Goal: Task Accomplishment & Management: Manage account settings

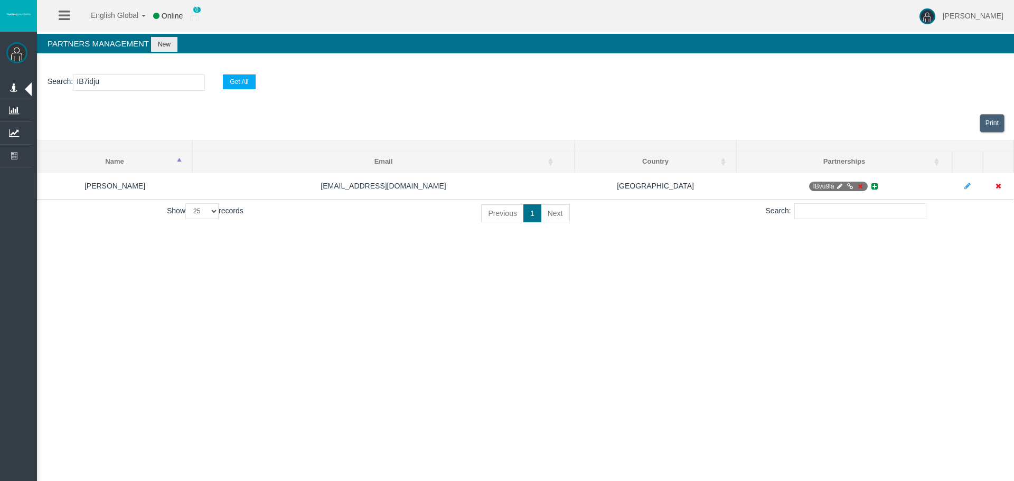
select select "25"
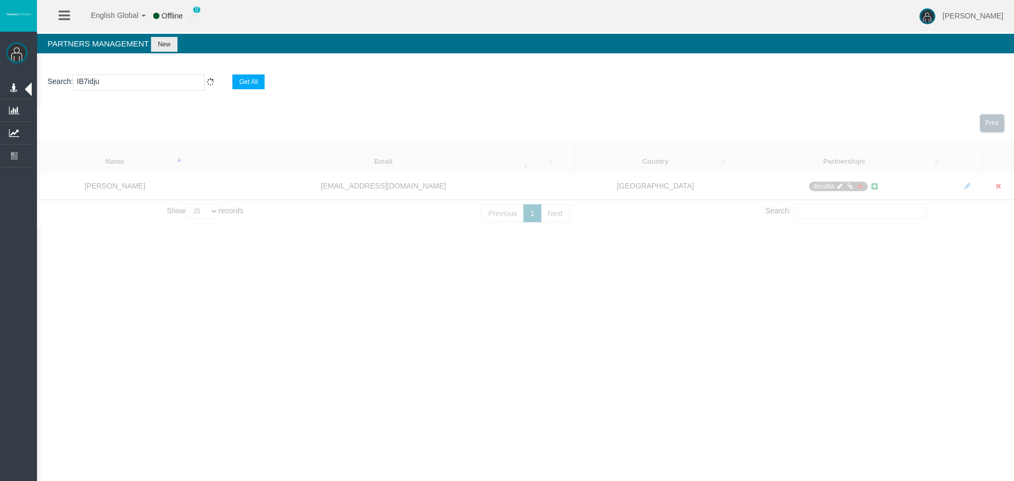
select select "25"
type input "IB7idju"
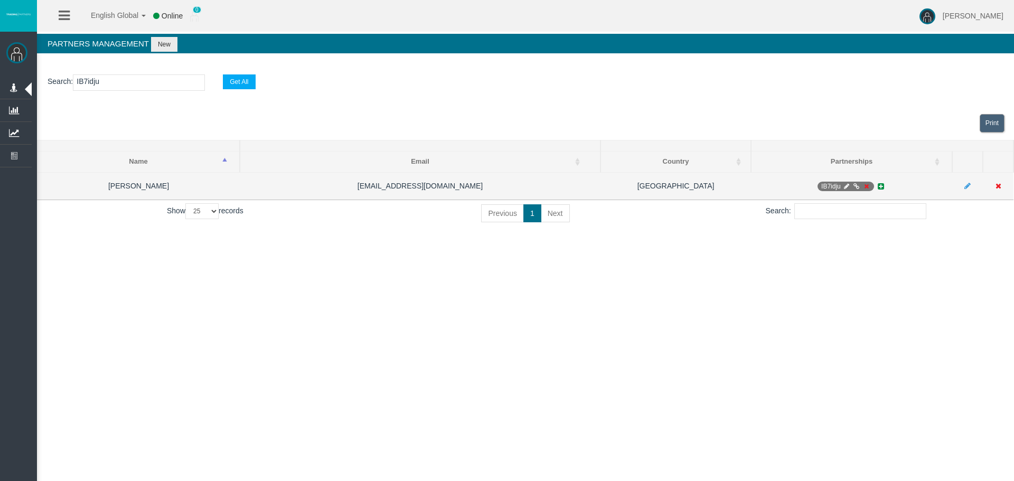
click at [845, 185] on icon at bounding box center [846, 186] width 8 height 6
select select "0"
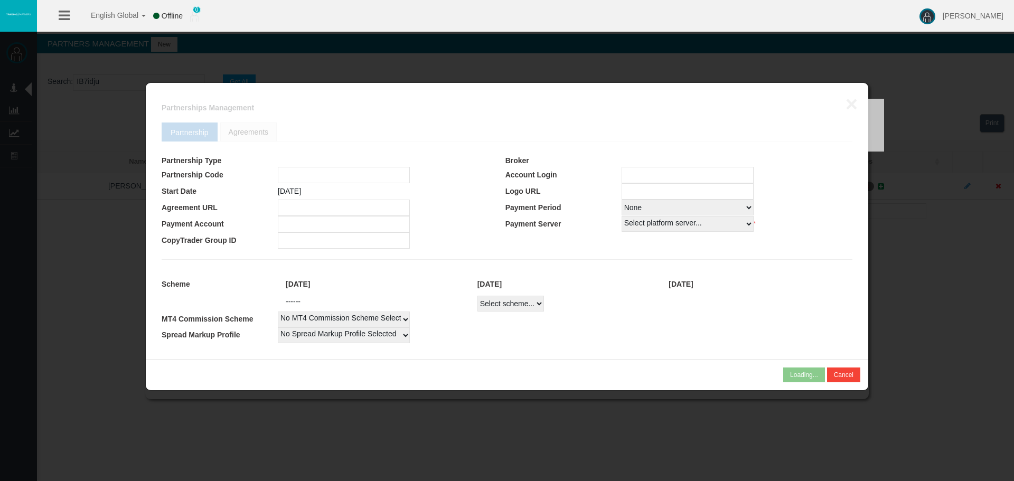
type input "IB7idju"
type input "19268410"
select select "1"
type input "19268410"
select select "1"
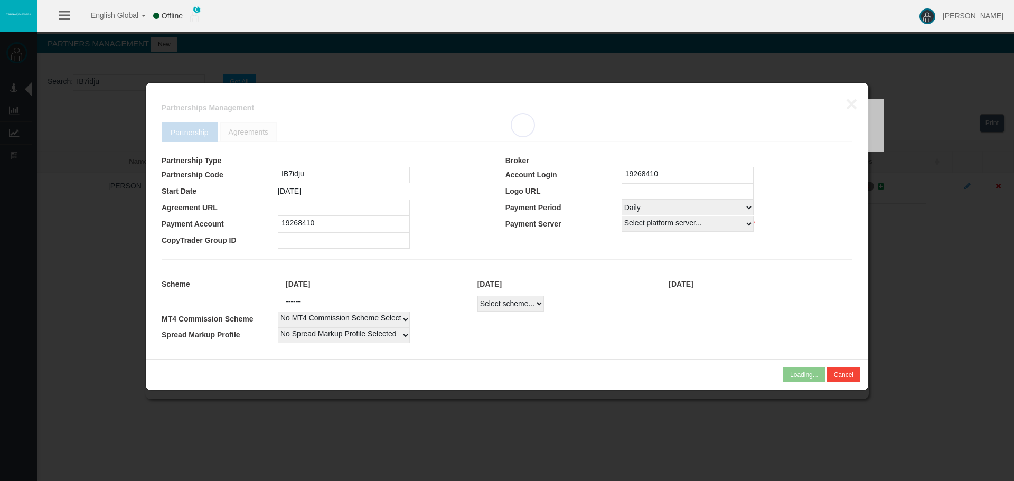
select select
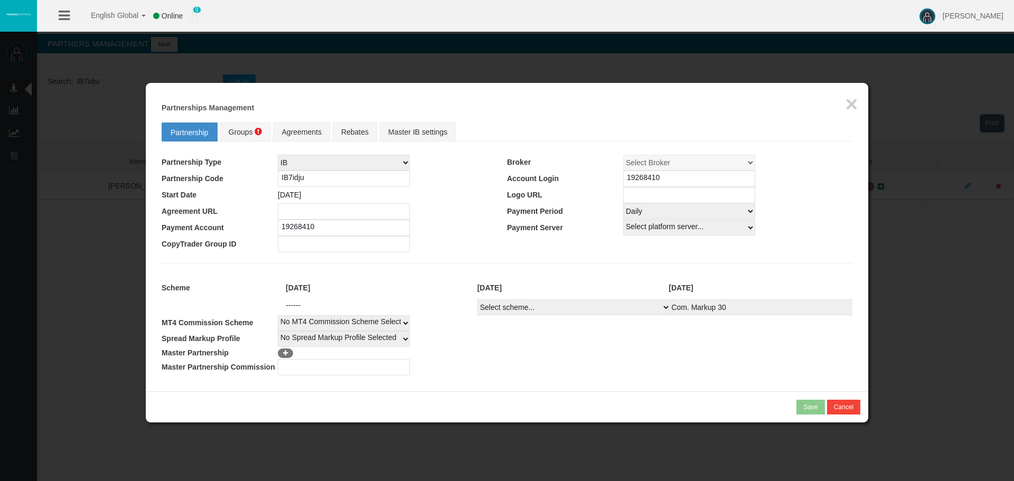
click at [627, 309] on select "Select scheme... Com. Markup 30 Master 18.20% Master Standard Spread (T4Trade) …" at bounding box center [573, 307] width 193 height 16
select select
click at [477, 299] on select "Select scheme... Com. Markup 30 Master 18.20% Master Standard Spread (T4Trade) …" at bounding box center [573, 307] width 193 height 16
select select
click at [625, 267] on fieldset "Partnership Groups Agreements Rebates Master IB settings Partnership Type IB Af…" at bounding box center [507, 246] width 691 height 258
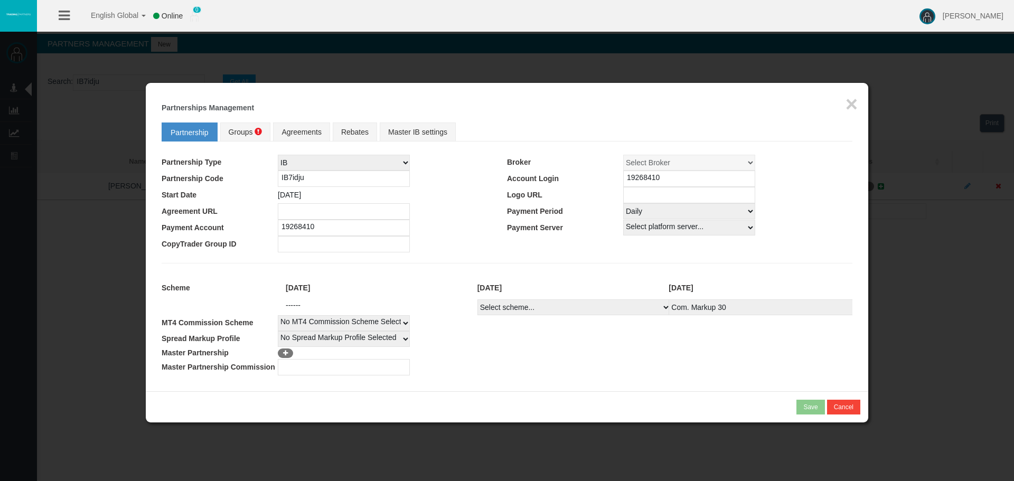
click at [733, 258] on fieldset "Partnership Groups Agreements Rebates Master IB settings Partnership Type IB Af…" at bounding box center [507, 246] width 691 height 258
click at [509, 263] on hr at bounding box center [507, 263] width 691 height 1
click at [241, 129] on span "Groups" at bounding box center [241, 132] width 24 height 8
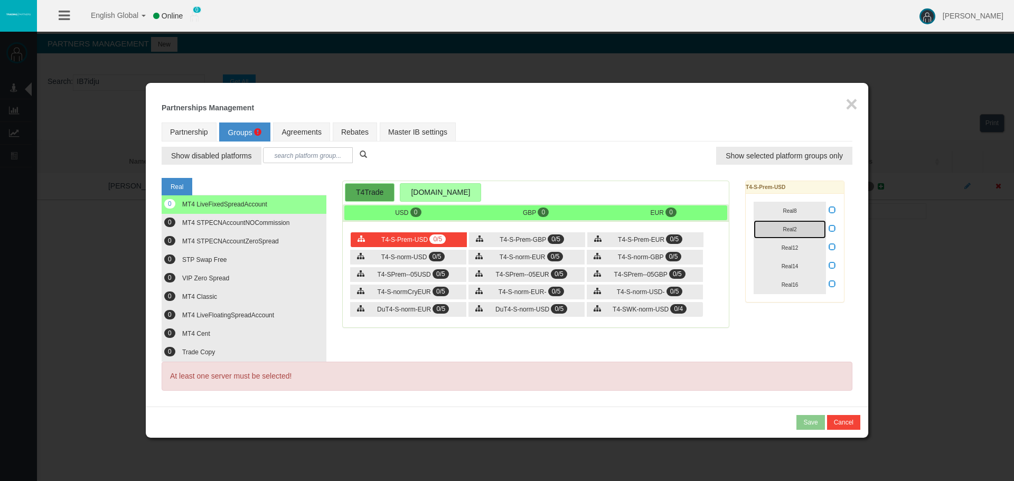
click at [825, 229] on button "Real2" at bounding box center [789, 229] width 72 height 18
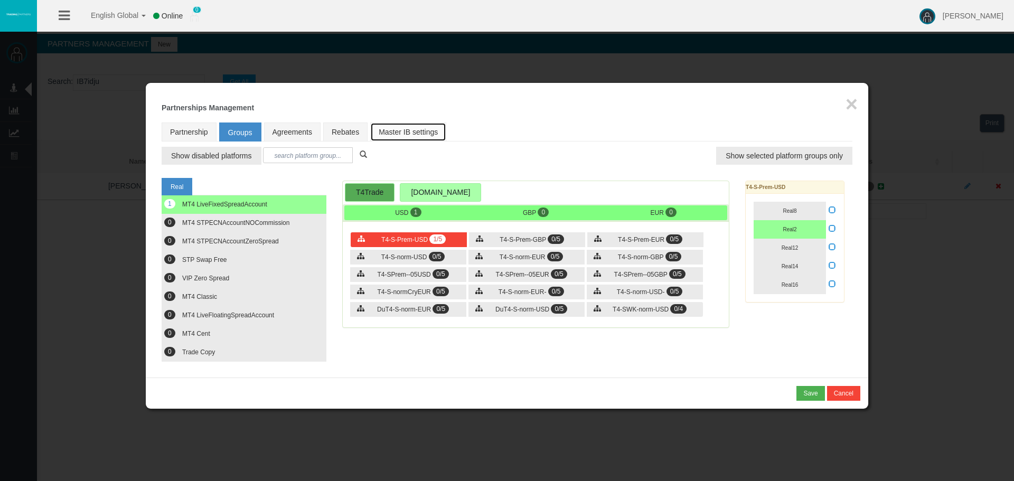
click at [380, 122] on link "Master IB settings" at bounding box center [408, 131] width 76 height 19
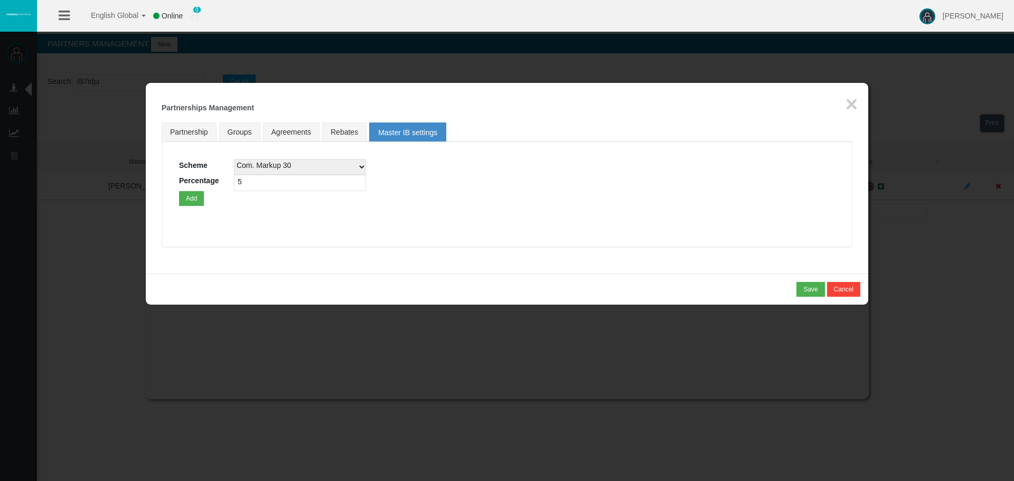
click at [282, 167] on select "Com. Markup 30 Master 18.20% Master Standard Spread (T4Trade) Pro Spread (T4Tra…" at bounding box center [300, 167] width 132 height 16
select select
click at [234, 159] on select "Com. Markup 30 Master 18.20% Master Standard Spread (T4Trade) Pro Spread (T4Tra…" at bounding box center [300, 167] width 132 height 16
drag, startPoint x: 278, startPoint y: 187, endPoint x: -12, endPoint y: 182, distance: 289.9
click at [0, 182] on html "English Global 简体中文 English Global 日本語 한국어 Online 0 [PERSON_NAME] Help Log Out …" at bounding box center [507, 240] width 1014 height 481
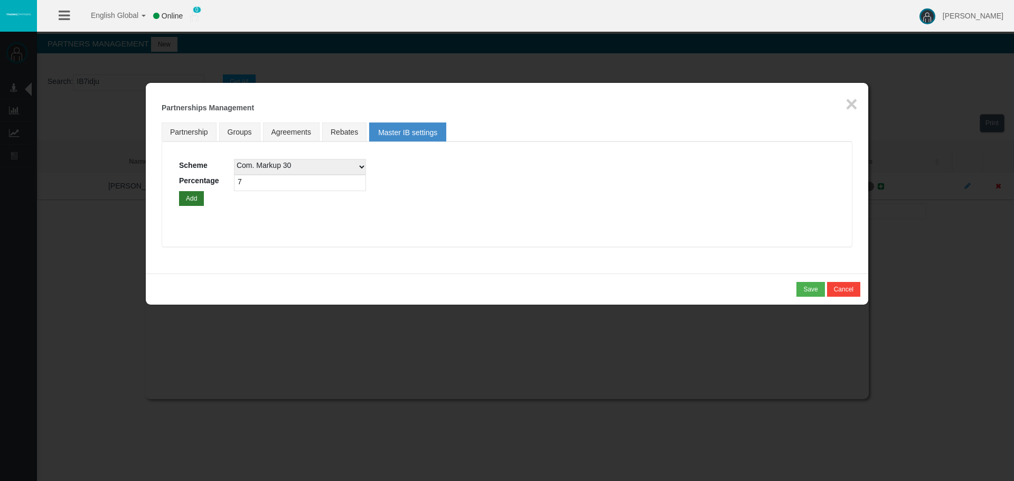
type input "7"
click at [184, 199] on button "Add" at bounding box center [191, 198] width 25 height 15
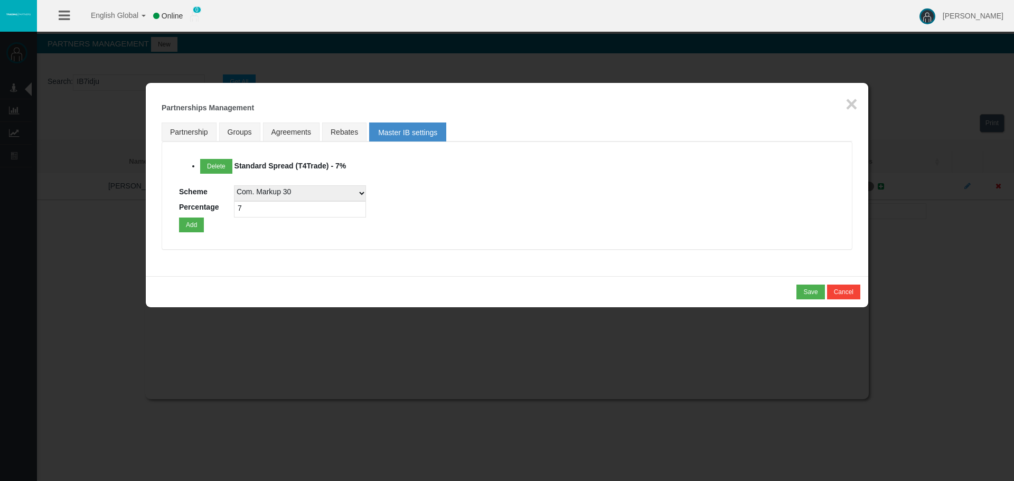
click at [504, 204] on div "Delete Standard Spread (T4Trade) - 7% Scheme Com. Markup 30 Master 18.20% Maste…" at bounding box center [507, 195] width 656 height 73
click at [306, 192] on select "Com. Markup 30 Master 18.20% Master Standard Spread (T4Trade) Pro Spread (T4Tra…" at bounding box center [300, 193] width 132 height 16
select select
click at [234, 185] on select "Com. Markup 30 Master 18.20% Master Standard Spread (T4Trade) Pro Spread (T4Tra…" at bounding box center [300, 193] width 132 height 16
click at [186, 233] on div "Loading... Delete Standard Spread (T4Trade) - 7% Scheme Com. Markup 30 Master 1…" at bounding box center [507, 195] width 691 height 108
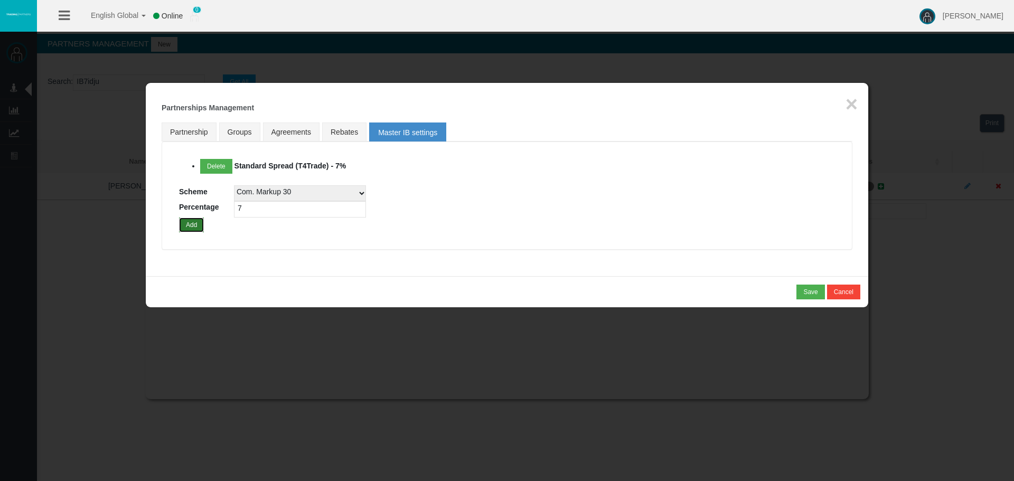
click at [192, 222] on button "Add" at bounding box center [191, 225] width 25 height 15
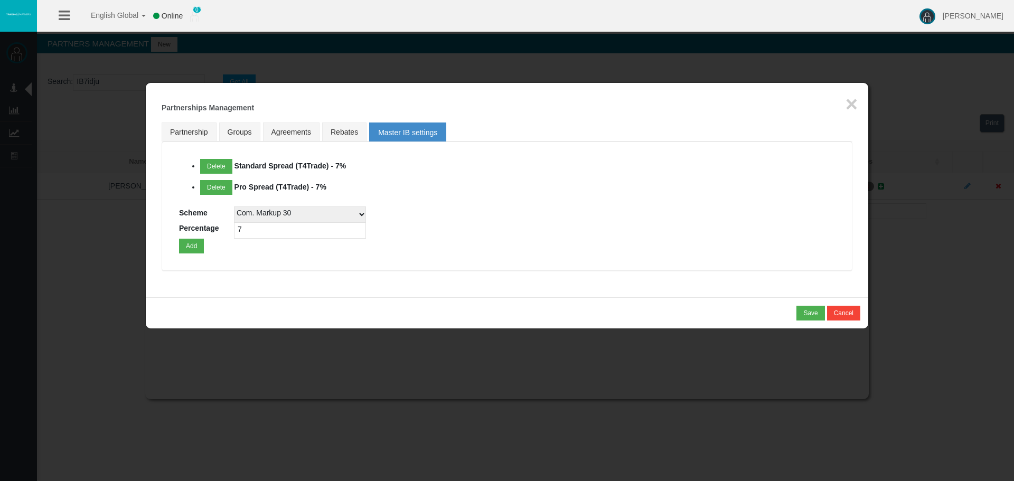
drag, startPoint x: 499, startPoint y: 204, endPoint x: 508, endPoint y: 210, distance: 10.7
click at [500, 204] on div "Delete Standard Spread (T4Trade) - 7% Delete Pro Spread (T4Trade) - 7% Scheme C…" at bounding box center [507, 206] width 656 height 94
click at [529, 221] on div "Delete Standard Spread (T4Trade) - 7% Delete Pro Spread (T4Trade) - 7% Scheme C…" at bounding box center [507, 206] width 656 height 94
click at [218, 130] on li "Partnership" at bounding box center [191, 131] width 58 height 19
select select "1"
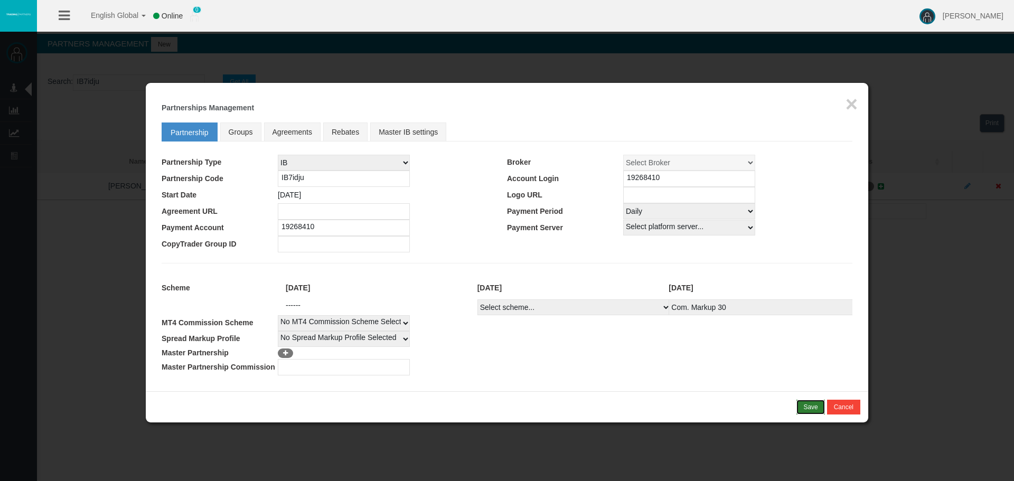
click at [799, 406] on button "Save" at bounding box center [810, 407] width 28 height 15
click at [816, 410] on div "Confirm" at bounding box center [807, 407] width 22 height 10
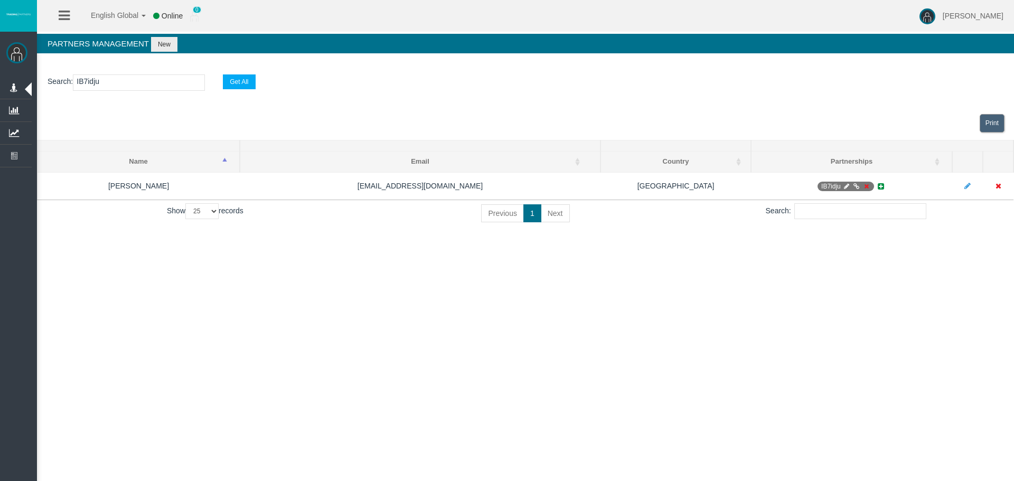
click at [487, 328] on div "English Global 简体中文 English Global 日本語 한국어 Online 0 [PERSON_NAME] Help Log Out …" at bounding box center [507, 240] width 1014 height 481
drag, startPoint x: 509, startPoint y: 328, endPoint x: 508, endPoint y: 314, distance: 14.3
click at [508, 328] on div "English Global 简体中文 English Global 日本語 한국어 Online 0 [PERSON_NAME] Help Log Out …" at bounding box center [507, 240] width 1014 height 481
click at [622, 335] on div "English Global 简体中文 English Global 日本語 한국어 Online 0 [PERSON_NAME] Help Log Out …" at bounding box center [507, 240] width 1014 height 481
